Goal: Book appointment/travel/reservation

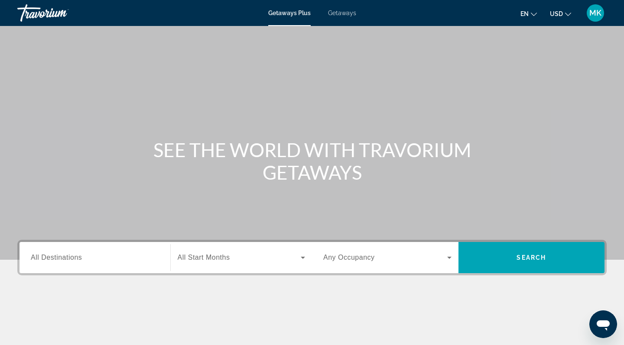
click at [75, 257] on span "All Destinations" at bounding box center [56, 257] width 51 height 7
click at [75, 257] on input "Destination All Destinations" at bounding box center [95, 258] width 128 height 10
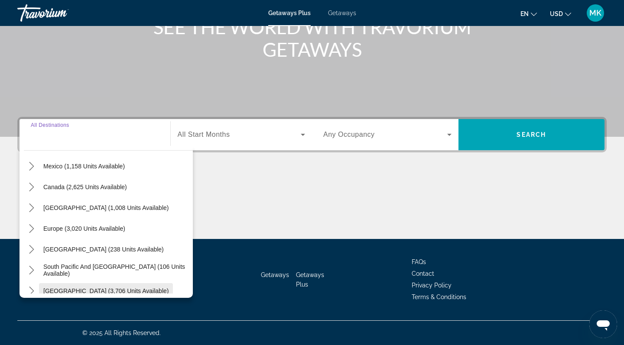
scroll to position [44, 0]
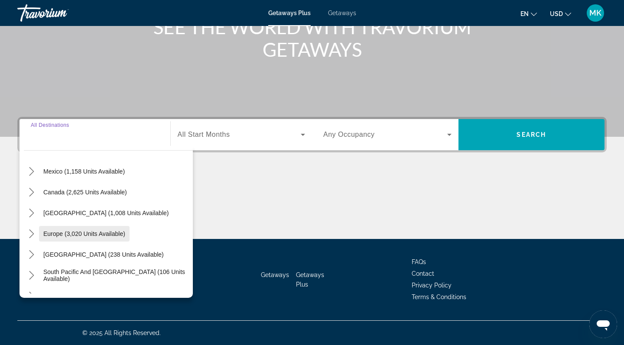
click at [78, 235] on span "Europe (3,020 units available)" at bounding box center [84, 233] width 82 height 7
type input "**********"
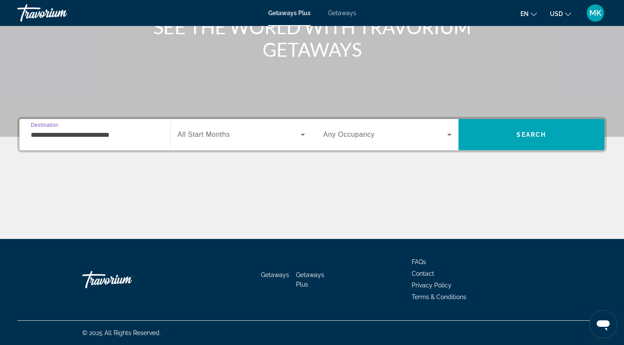
click at [231, 136] on span "Search widget" at bounding box center [239, 135] width 123 height 10
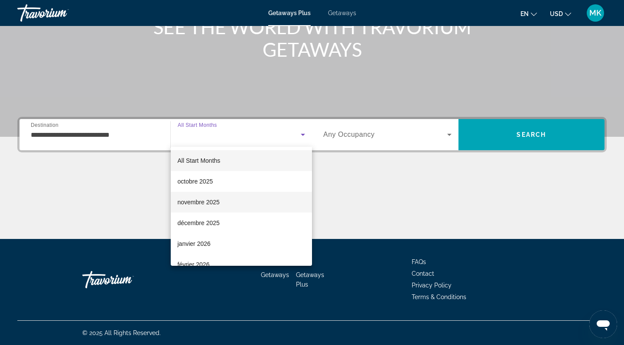
scroll to position [1, 0]
click at [221, 203] on mat-option "novembre 2025" at bounding box center [242, 201] width 142 height 21
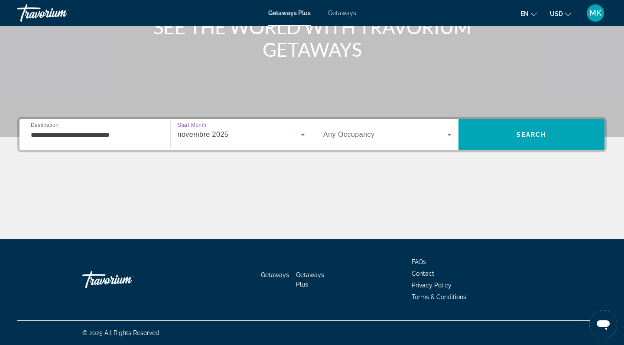
click at [423, 123] on div "Search widget" at bounding box center [387, 135] width 128 height 24
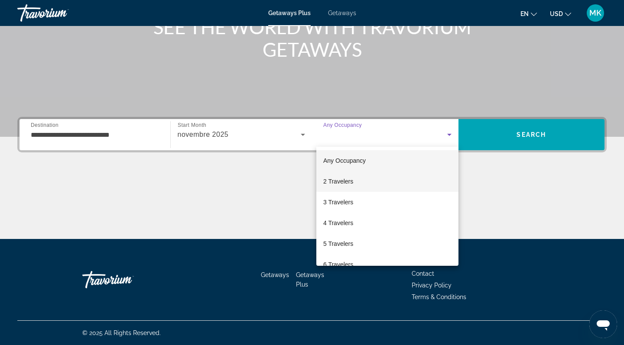
click at [365, 185] on mat-option "2 Travelers" at bounding box center [387, 181] width 142 height 21
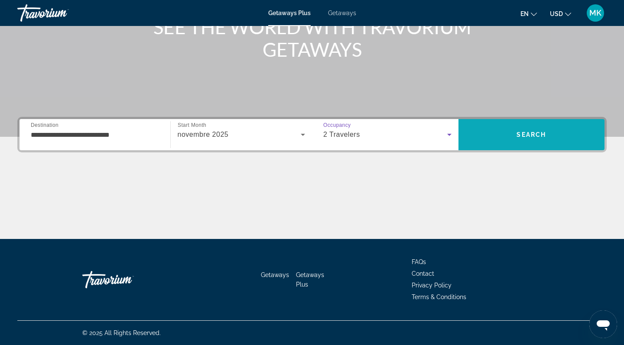
click at [512, 131] on span "Search" at bounding box center [531, 134] width 146 height 21
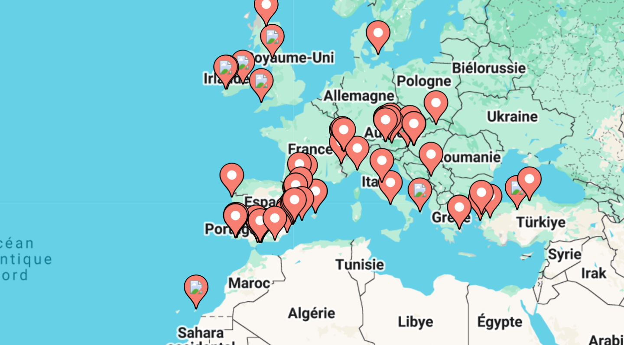
drag, startPoint x: 104, startPoint y: 56, endPoint x: 108, endPoint y: 86, distance: 30.1
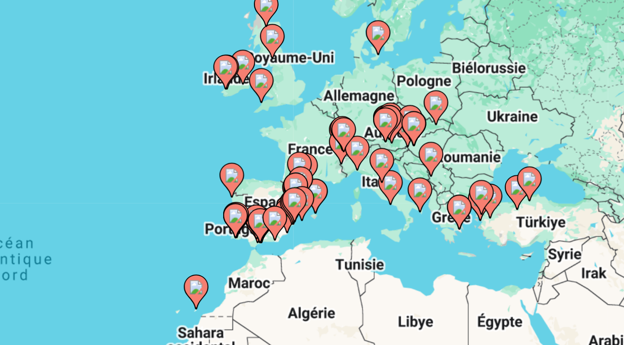
click at [108, 86] on div "Pour activer le glissement avec le clavier, appuyez sur Alt+Entrée. Une fois ce…" at bounding box center [311, 191] width 589 height 260
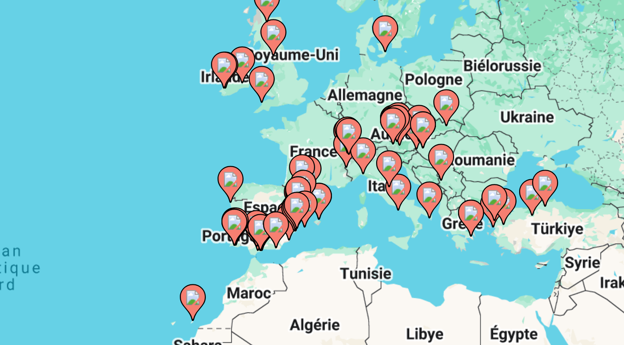
click at [387, 182] on image "Main content" at bounding box center [389, 184] width 5 height 5
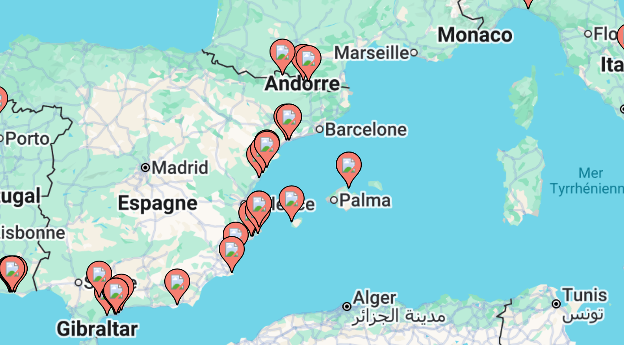
drag, startPoint x: 47, startPoint y: 73, endPoint x: 113, endPoint y: 75, distance: 66.3
click at [113, 75] on div "Pour activer le glissement avec le clavier, appuyez sur Alt+Entrée. Une fois ce…" at bounding box center [311, 191] width 589 height 260
click at [105, 61] on div "Pour activer le glissement avec le clavier, appuyez sur Alt+Entrée. Une fois ce…" at bounding box center [311, 191] width 589 height 260
click at [106, 61] on div "Pour activer le glissement avec le clavier, appuyez sur Alt+Entrée. Une fois ce…" at bounding box center [311, 191] width 589 height 260
click at [383, 152] on icon "Main content" at bounding box center [387, 157] width 8 height 11
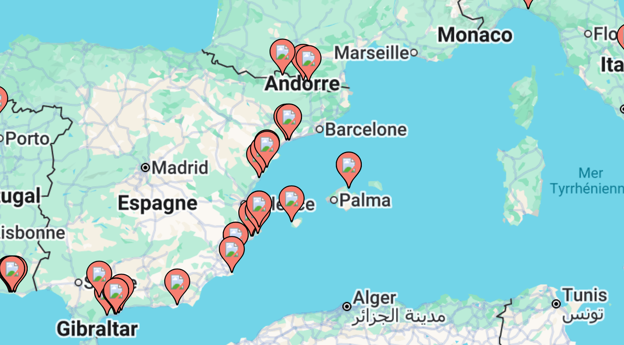
type input "**********"
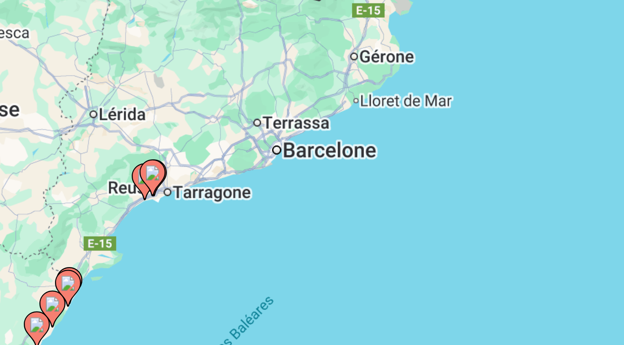
drag, startPoint x: 55, startPoint y: 73, endPoint x: 87, endPoint y: 64, distance: 33.2
click at [87, 64] on div "Pour activer le glissement avec le clavier, appuyez sur Alt+Entrée. Une fois ce…" at bounding box center [311, 191] width 589 height 260
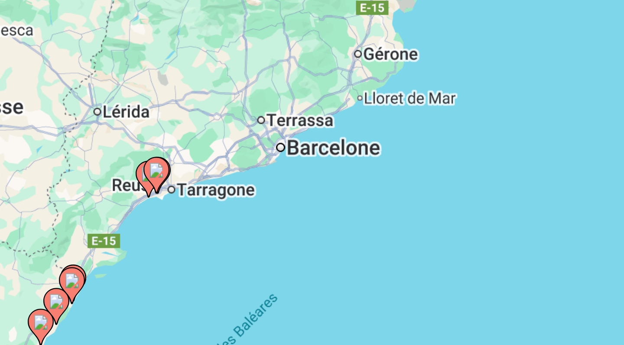
click at [341, 171] on image "Main content" at bounding box center [343, 173] width 5 height 5
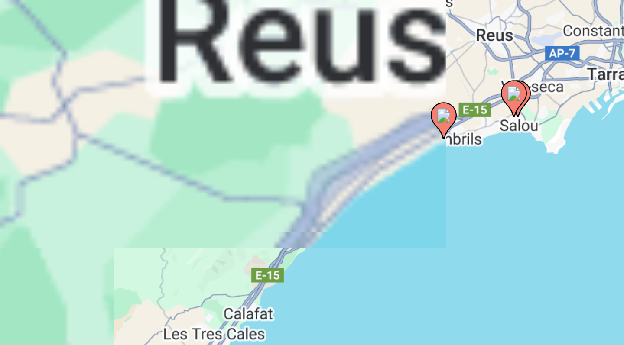
drag, startPoint x: 175, startPoint y: 58, endPoint x: 69, endPoint y: 94, distance: 112.2
click at [69, 94] on div "Pour activer le glissement avec le clavier, appuyez sur Alt+Entrée. Une fois ce…" at bounding box center [311, 191] width 589 height 260
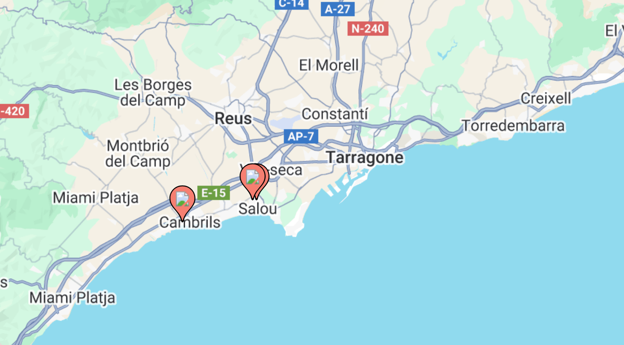
drag, startPoint x: 165, startPoint y: 64, endPoint x: 80, endPoint y: 91, distance: 89.5
click at [80, 91] on div "Pour activer le glissement avec le clavier, appuyez sur Alt+Entrée. Une fois ce…" at bounding box center [311, 191] width 589 height 260
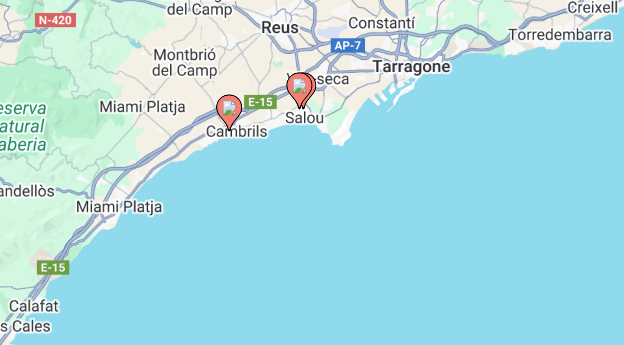
drag, startPoint x: 176, startPoint y: 68, endPoint x: 190, endPoint y: 38, distance: 33.2
click at [190, 61] on div "Pour activer le glissement avec le clavier, appuyez sur Alt+Entrée. Une fois ce…" at bounding box center [311, 191] width 589 height 260
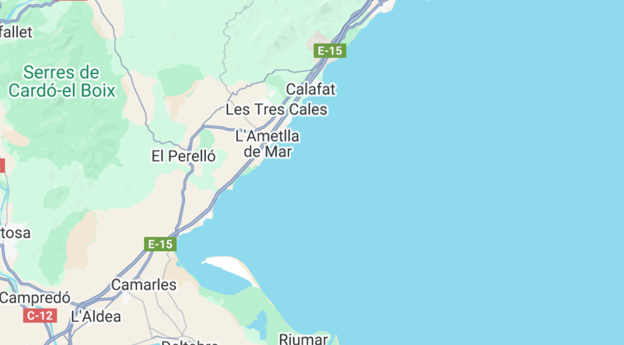
drag, startPoint x: 56, startPoint y: 83, endPoint x: 149, endPoint y: 11, distance: 118.3
click at [149, 61] on div "Pour activer le glissement avec le clavier, appuyez sur Alt+Entrée. Une fois ce…" at bounding box center [311, 191] width 589 height 260
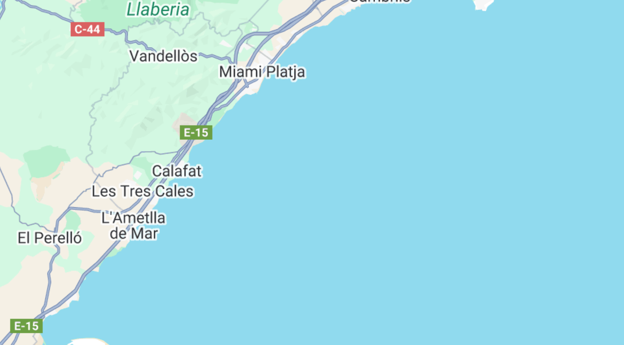
drag, startPoint x: 145, startPoint y: 50, endPoint x: 103, endPoint y: 73, distance: 47.5
click at [103, 73] on div "Pour activer le glissement avec le clavier, appuyez sur Alt+Entrée. Une fois ce…" at bounding box center [311, 191] width 589 height 260
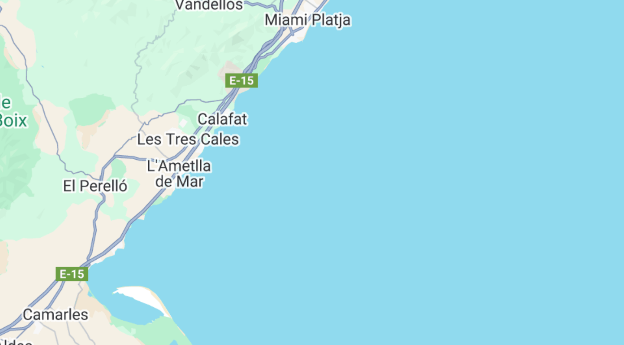
scroll to position [47, 0]
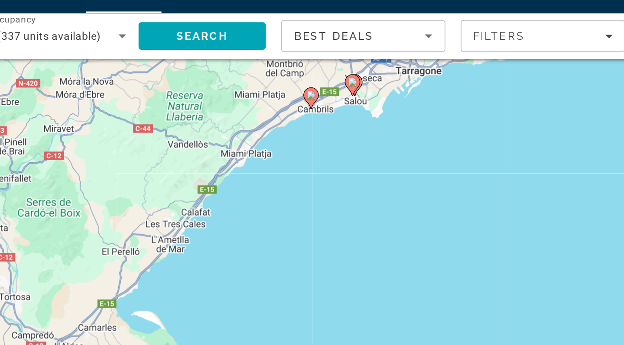
drag, startPoint x: 178, startPoint y: 129, endPoint x: 139, endPoint y: 170, distance: 57.0
click at [139, 169] on div "Pour activer le glissement avec le clavier, appuyez sur Alt+Entrée. Une fois ce…" at bounding box center [311, 144] width 589 height 260
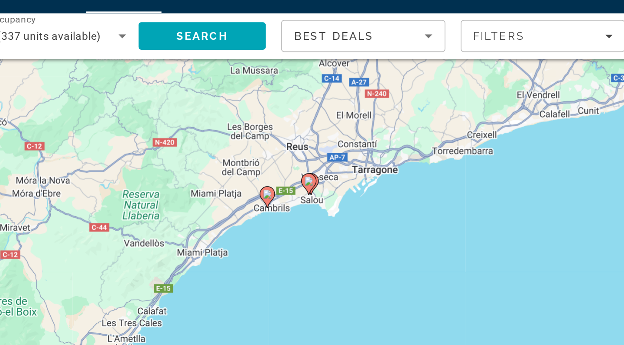
click at [391, 118] on image "Main content" at bounding box center [393, 120] width 5 height 5
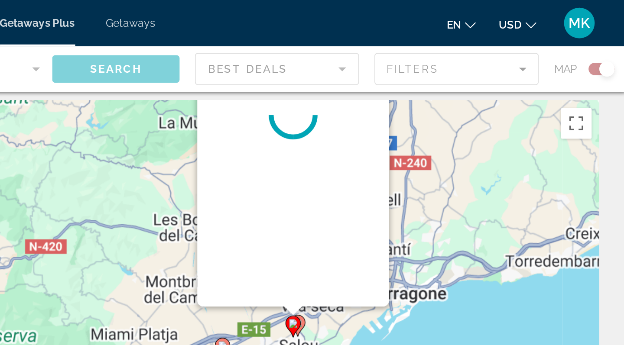
scroll to position [0, 0]
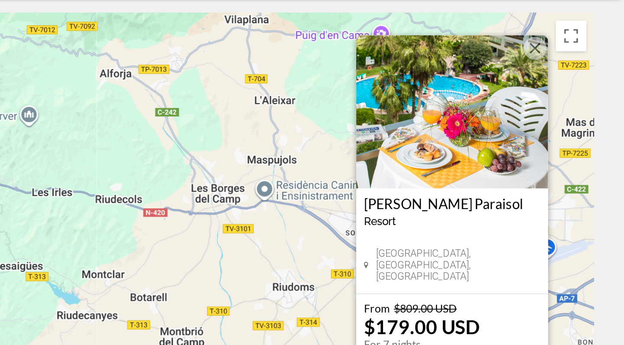
click at [472, 73] on img "Main content" at bounding box center [526, 116] width 108 height 87
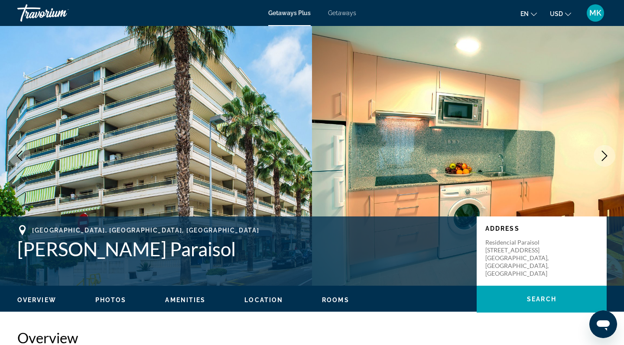
click at [601, 157] on icon "Next image" at bounding box center [604, 156] width 10 height 10
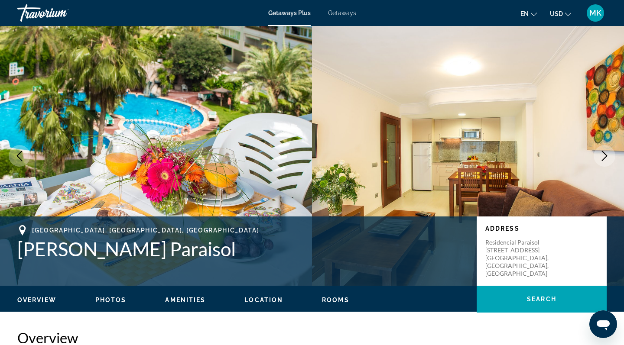
click at [601, 157] on icon "Next image" at bounding box center [604, 156] width 10 height 10
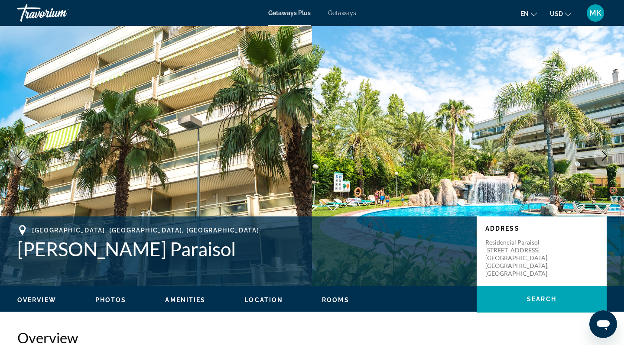
click at [601, 157] on icon "Next image" at bounding box center [604, 156] width 10 height 10
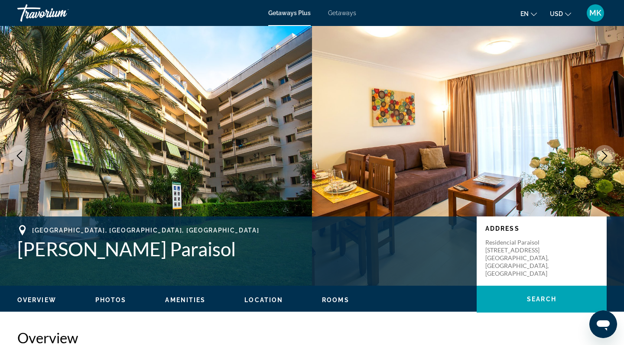
click at [601, 157] on icon "Next image" at bounding box center [604, 156] width 10 height 10
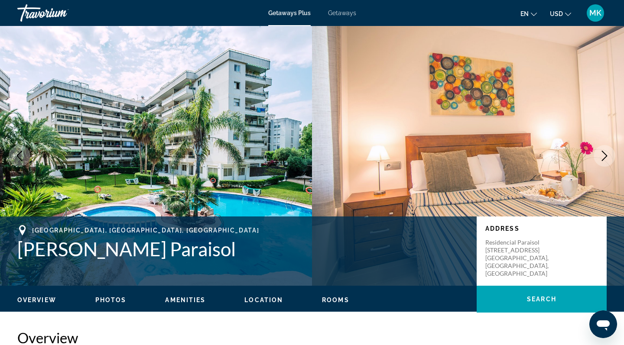
click at [601, 157] on icon "Next image" at bounding box center [604, 156] width 10 height 10
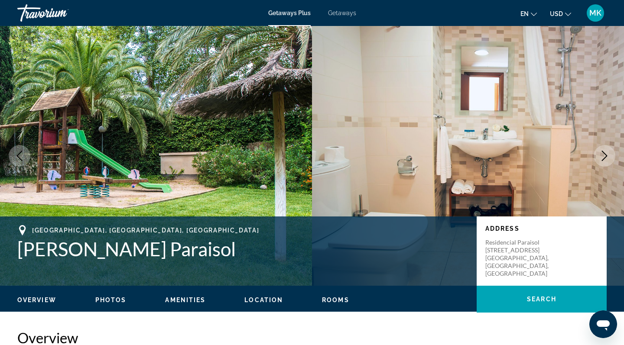
click at [601, 157] on icon "Next image" at bounding box center [604, 156] width 10 height 10
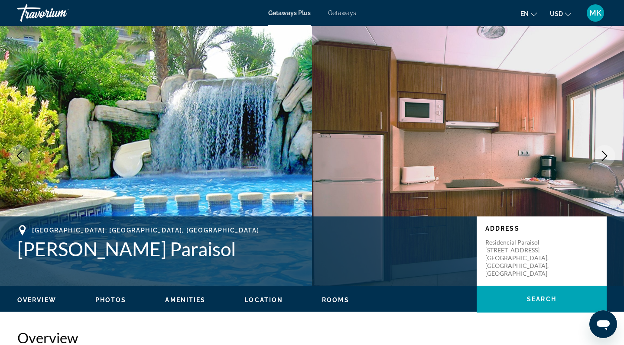
click at [601, 157] on icon "Next image" at bounding box center [604, 156] width 10 height 10
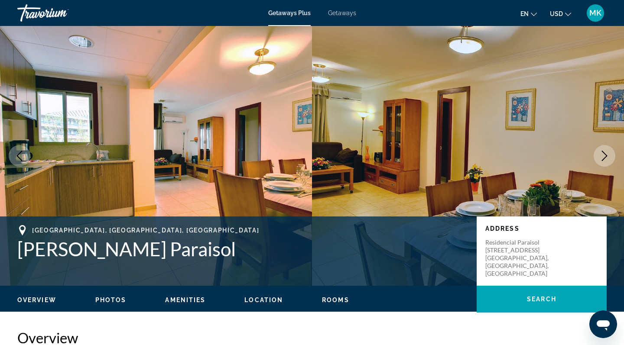
click at [601, 157] on icon "Next image" at bounding box center [604, 156] width 10 height 10
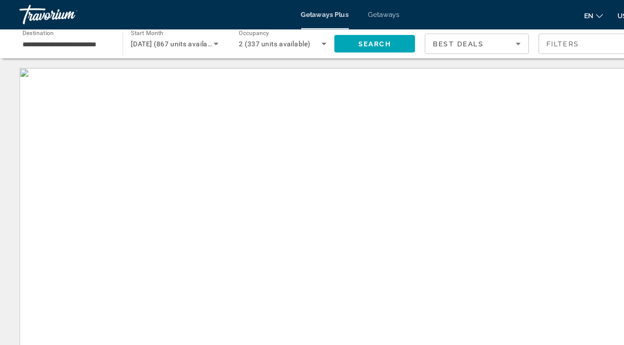
click at [383, 159] on div "Main content" at bounding box center [311, 191] width 589 height 260
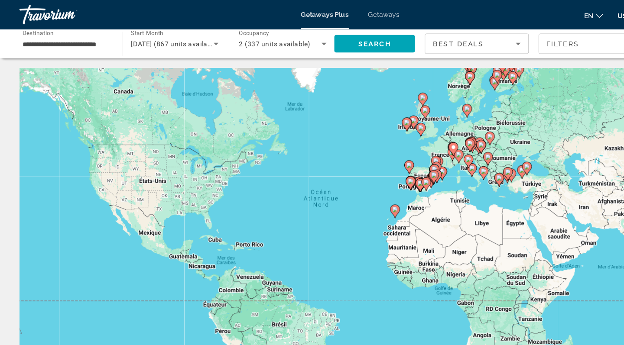
click at [387, 155] on image "Main content" at bounding box center [386, 155] width 5 height 5
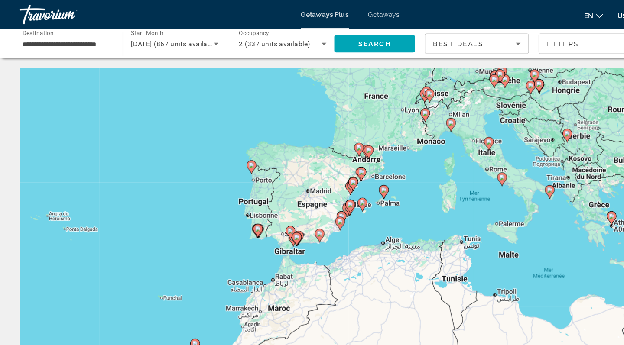
click at [298, 176] on div "Pour activer le glissement avec le clavier, appuyez sur Alt+Entrée. Une fois ce…" at bounding box center [311, 191] width 589 height 260
click at [312, 166] on gmp-advanced-marker "Main content" at bounding box center [314, 164] width 9 height 13
type input "**********"
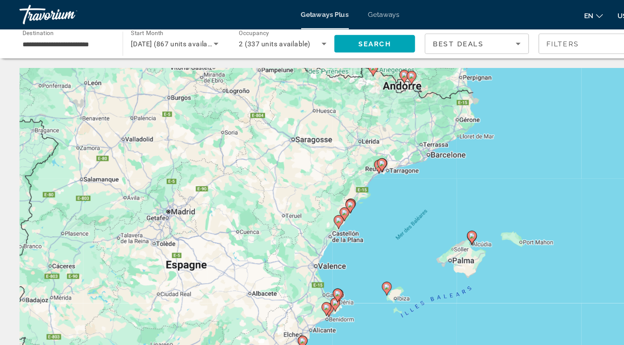
click at [302, 196] on image "Main content" at bounding box center [301, 196] width 5 height 5
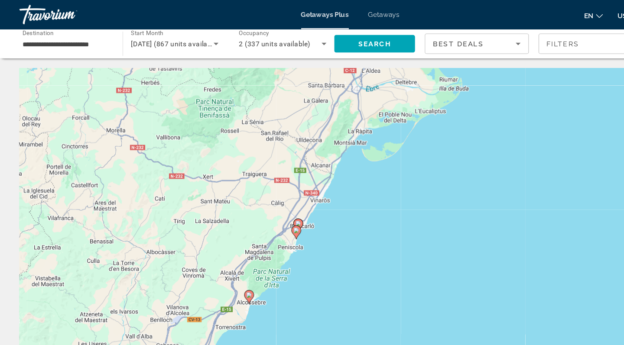
drag, startPoint x: 435, startPoint y: 117, endPoint x: 303, endPoint y: 250, distance: 187.5
click at [303, 250] on div "Pour activer le glissement avec le clavier, appuyez sur Alt+Entrée. Une fois ce…" at bounding box center [311, 191] width 589 height 260
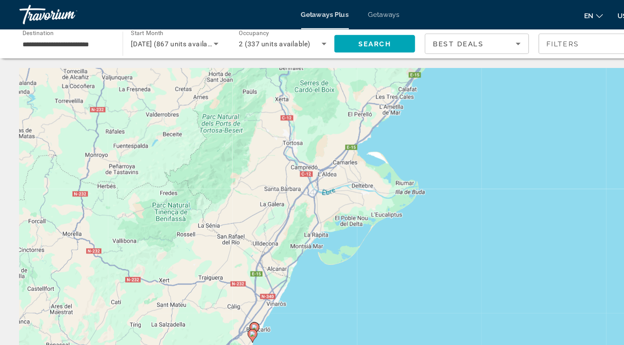
drag, startPoint x: 333, startPoint y: 185, endPoint x: 294, endPoint y: 279, distance: 101.8
click at [294, 279] on div "Pour activer le glissement avec le clavier, appuyez sur Alt+Entrée. Une fois ce…" at bounding box center [311, 191] width 589 height 260
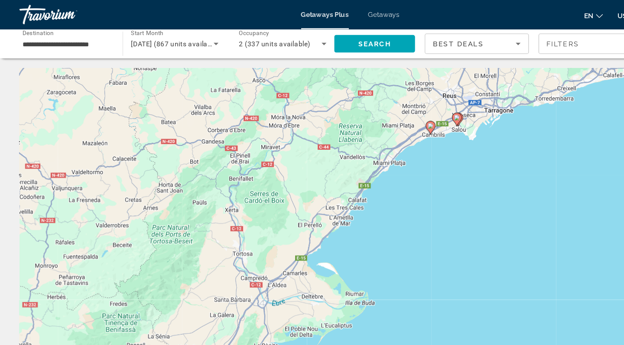
drag, startPoint x: 389, startPoint y: 147, endPoint x: 344, endPoint y: 248, distance: 110.5
click at [344, 248] on div "Pour activer le glissement avec le clavier, appuyez sur Alt+Entrée. Une fois ce…" at bounding box center [311, 191] width 589 height 260
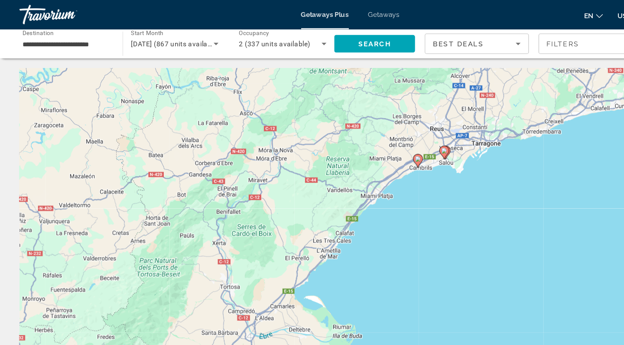
drag, startPoint x: 402, startPoint y: 168, endPoint x: 388, endPoint y: 201, distance: 36.1
click at [388, 202] on div "Pour activer le glissement avec le clavier, appuyez sur Alt+Entrée. Une fois ce…" at bounding box center [311, 191] width 589 height 260
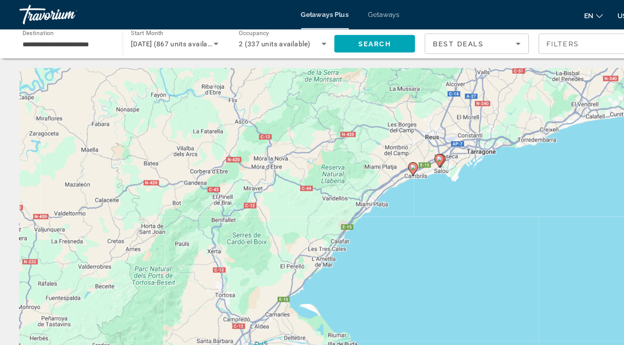
click at [396, 142] on icon "Main content" at bounding box center [393, 143] width 8 height 11
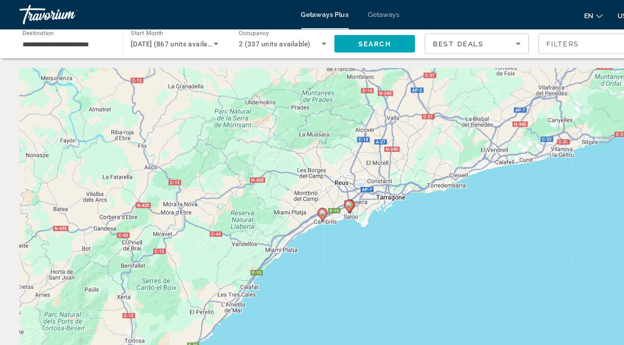
click at [289, 190] on image "Main content" at bounding box center [287, 189] width 5 height 5
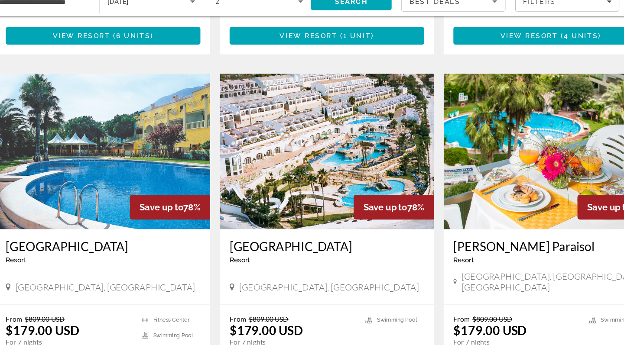
scroll to position [1271, 0]
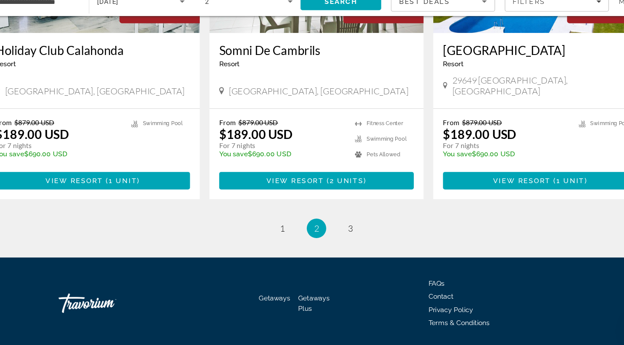
scroll to position [1338, 0]
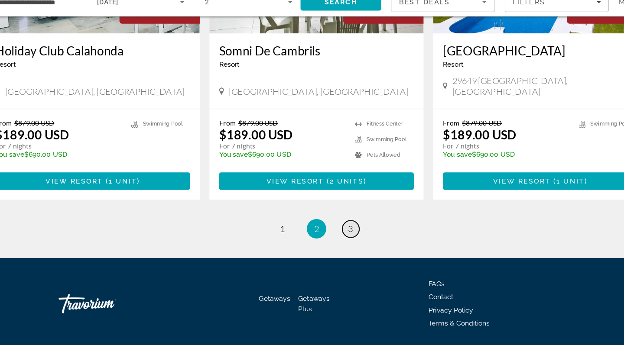
click at [335, 234] on link "page 3" at bounding box center [342, 241] width 15 height 15
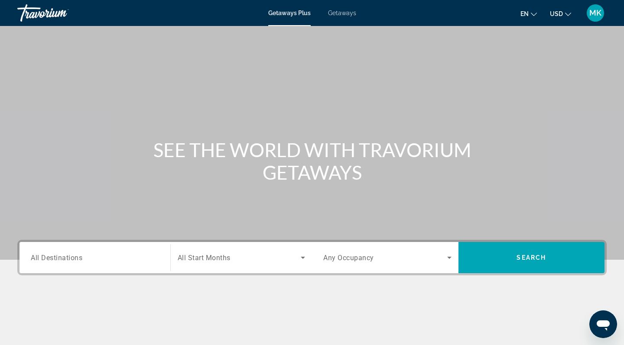
click at [346, 11] on span "Getaways" at bounding box center [342, 13] width 28 height 7
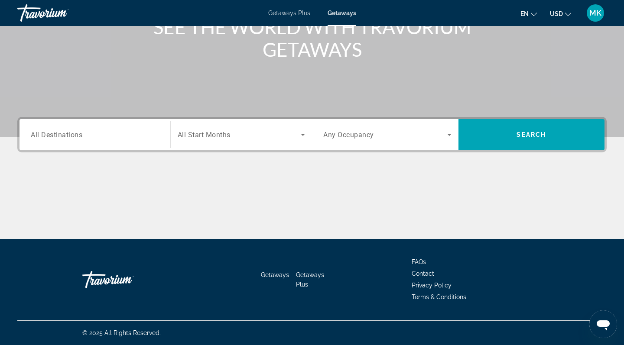
scroll to position [123, 0]
